Goal: Task Accomplishment & Management: Use online tool/utility

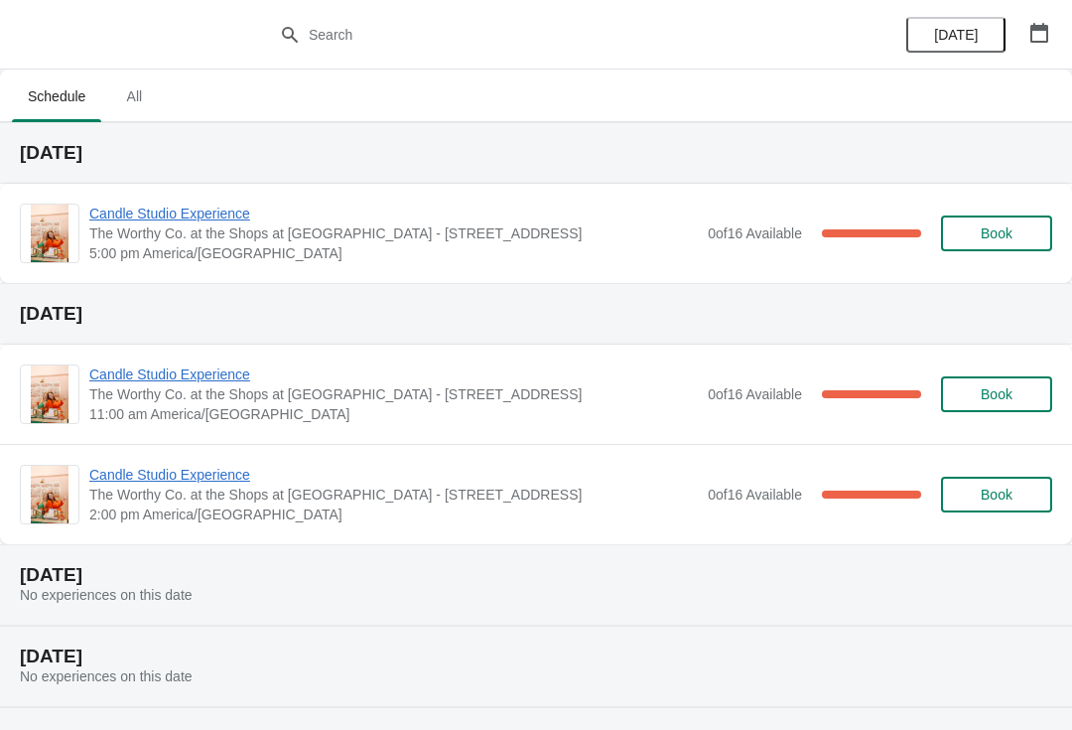
click at [224, 215] on span "Candle Studio Experience" at bounding box center [393, 213] width 609 height 20
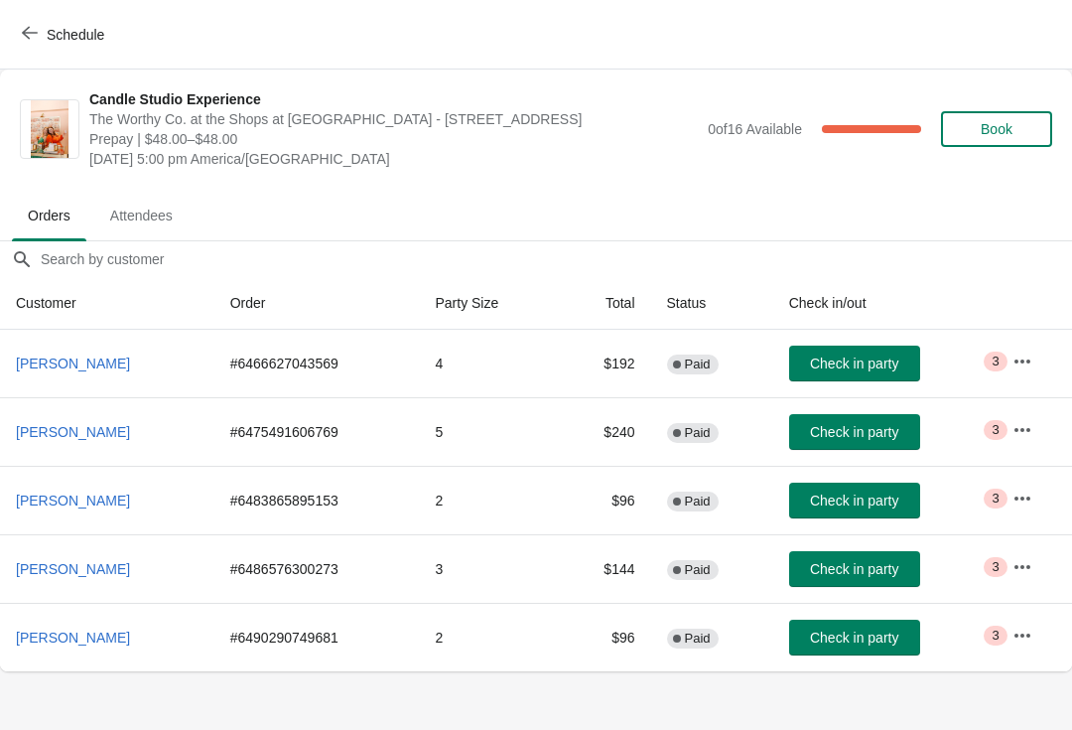
click at [895, 637] on span "Check in party" at bounding box center [854, 637] width 88 height 16
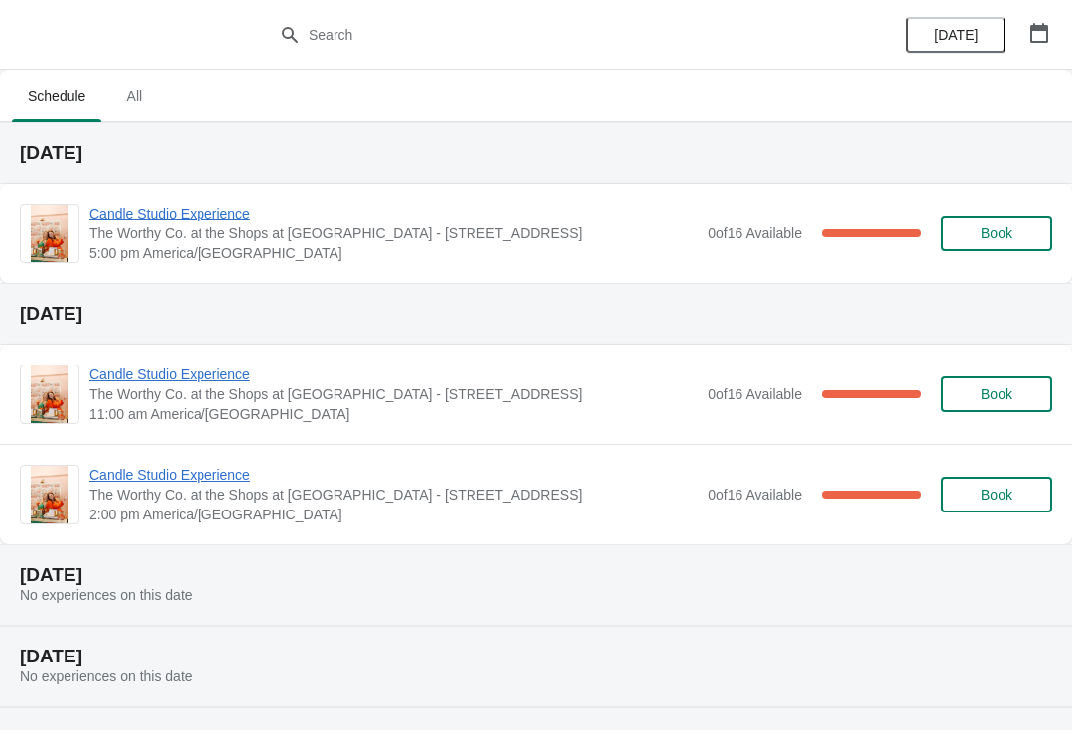
click at [112, 221] on span "Candle Studio Experience" at bounding box center [393, 213] width 609 height 20
click at [211, 222] on span "Candle Studio Experience" at bounding box center [393, 213] width 609 height 20
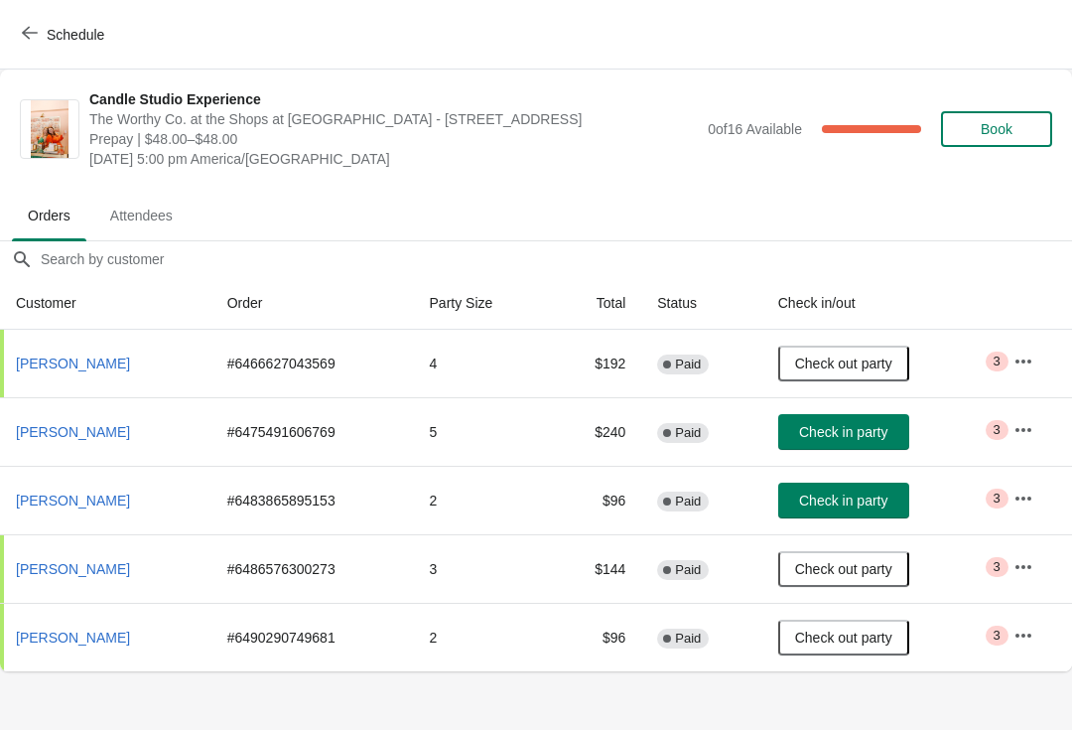
click at [887, 440] on span "Check in party" at bounding box center [843, 432] width 88 height 16
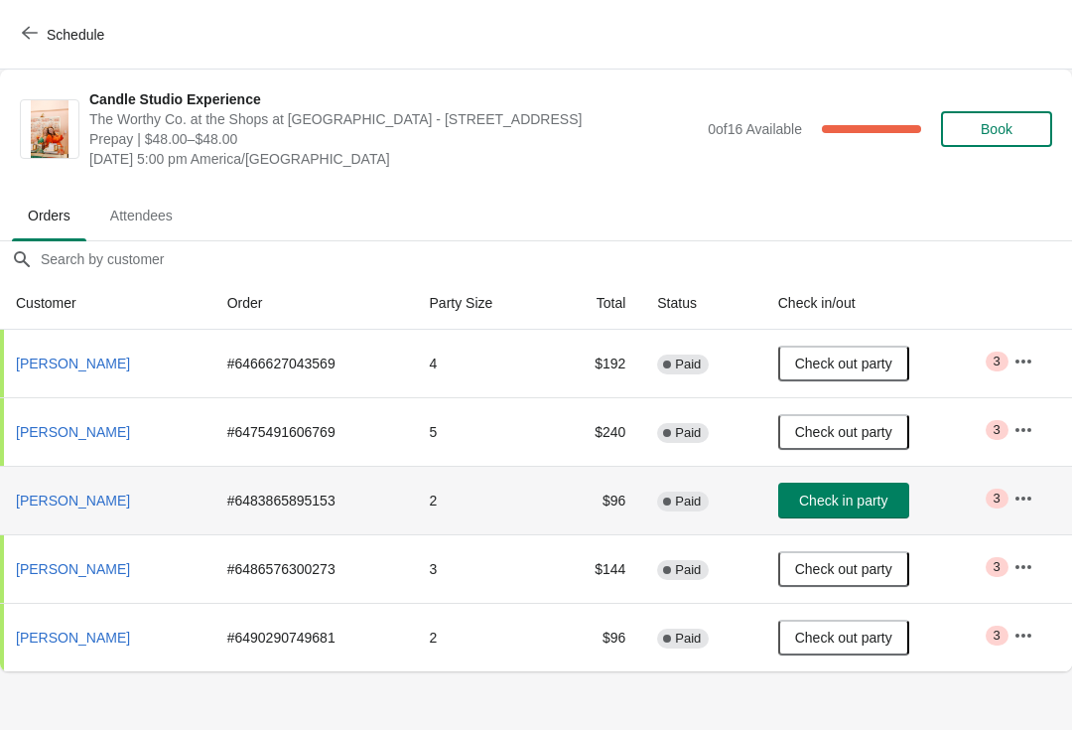
click at [813, 494] on span "Check in party" at bounding box center [843, 500] width 88 height 16
